Goal: Use online tool/utility: Utilize a website feature to perform a specific function

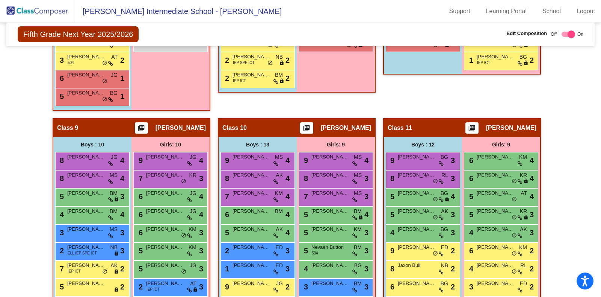
scroll to position [990, 0]
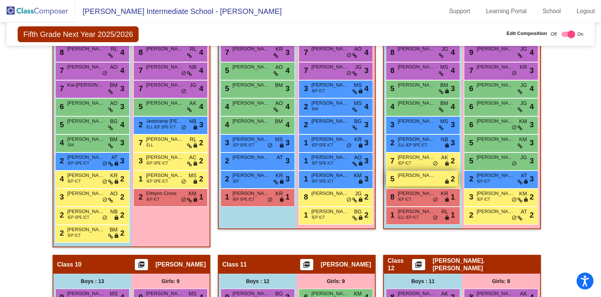
scroll to position [693, 0]
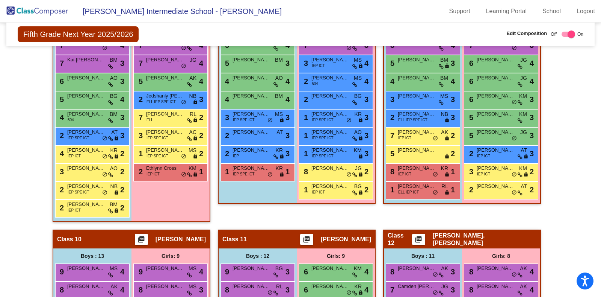
scroll to position [826, 0]
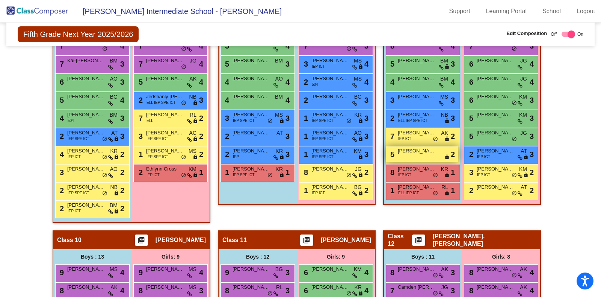
click at [406, 153] on div "5 Anthony Boggs lock do_not_disturb_alt 2" at bounding box center [422, 153] width 72 height 15
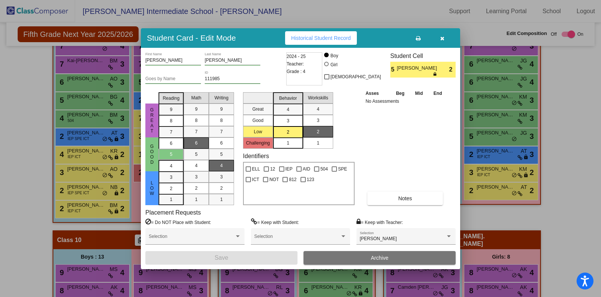
click at [444, 38] on icon "button" at bounding box center [443, 38] width 4 height 5
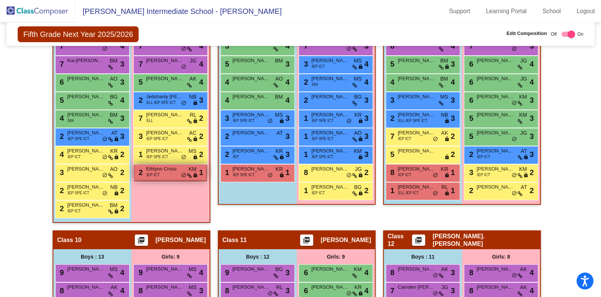
click at [163, 166] on span "Ethlynn Cross" at bounding box center [165, 169] width 38 height 8
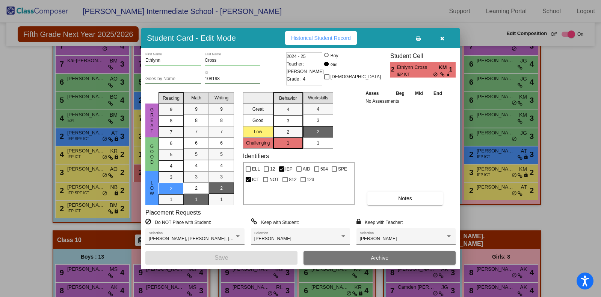
click at [447, 36] on button "button" at bounding box center [442, 38] width 24 height 14
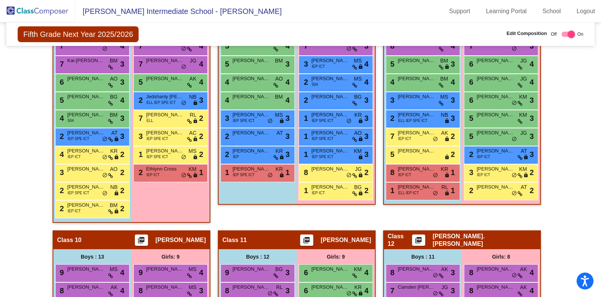
scroll to position [740, 0]
